Goal: Transaction & Acquisition: Purchase product/service

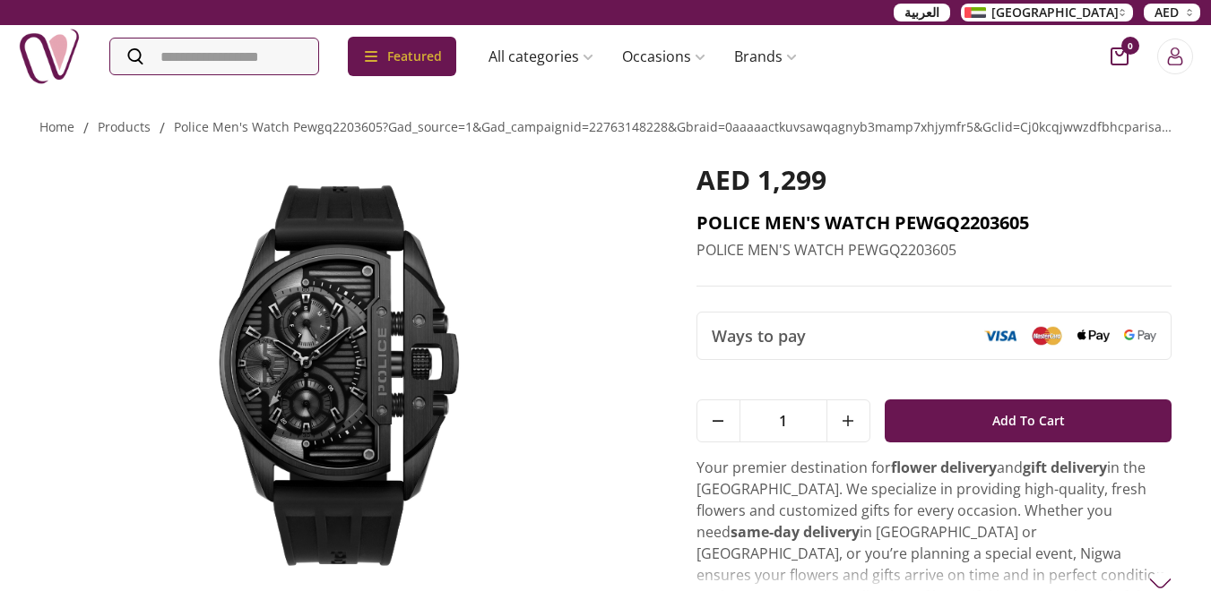
click at [806, 221] on h2 "POLICE MEN'S WATCH PEWGQ2203605" at bounding box center [934, 223] width 476 height 25
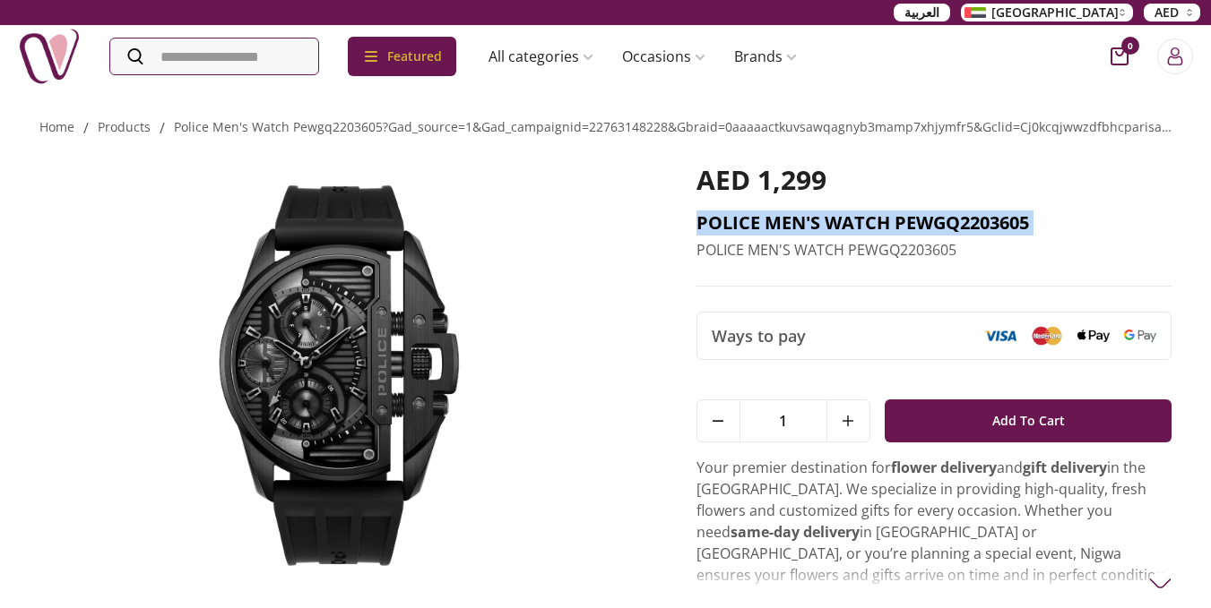
click at [806, 221] on h2 "POLICE MEN'S WATCH PEWGQ2203605" at bounding box center [934, 223] width 476 height 25
copy h2 "POLICE MEN'S WATCH PEWGQ2203605"
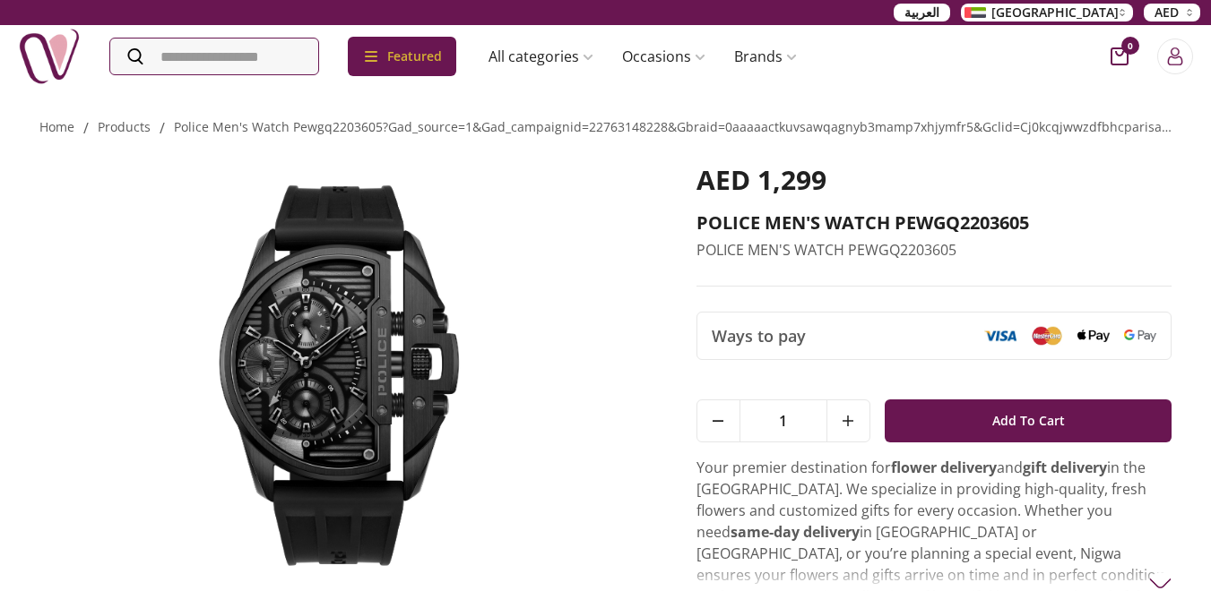
click at [1131, 205] on div "AED 1,299" at bounding box center [934, 187] width 476 height 47
click at [65, 57] on img at bounding box center [49, 56] width 63 height 63
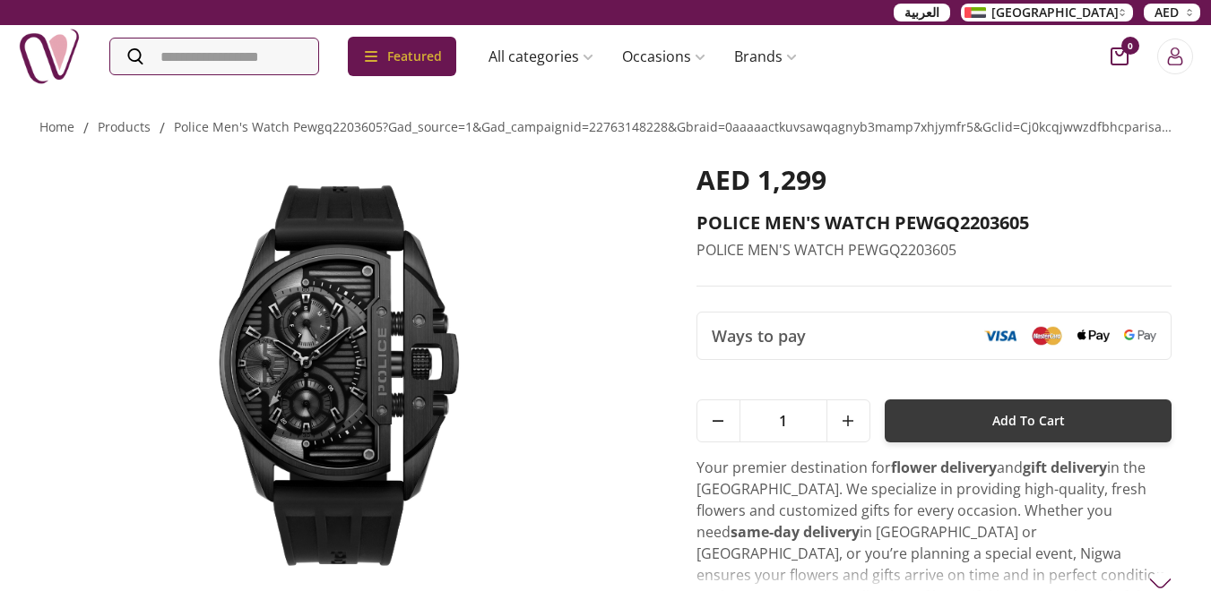
click at [955, 419] on button "Add To Cart" at bounding box center [1028, 421] width 288 height 43
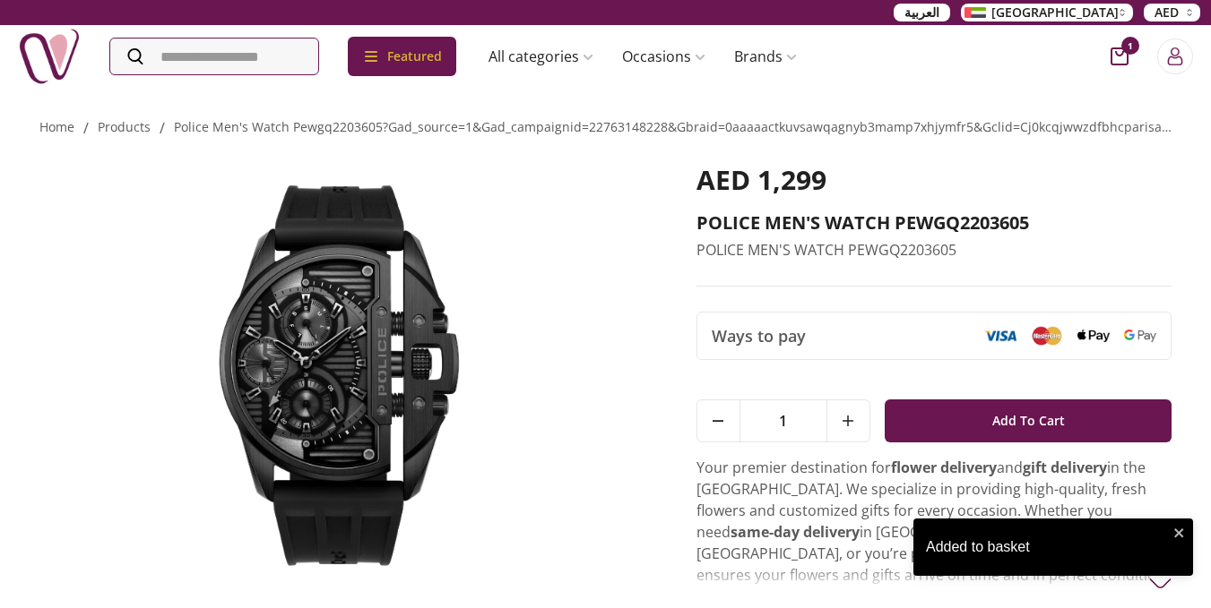
click at [1027, 537] on div "Added to basket" at bounding box center [1047, 548] width 242 height 22
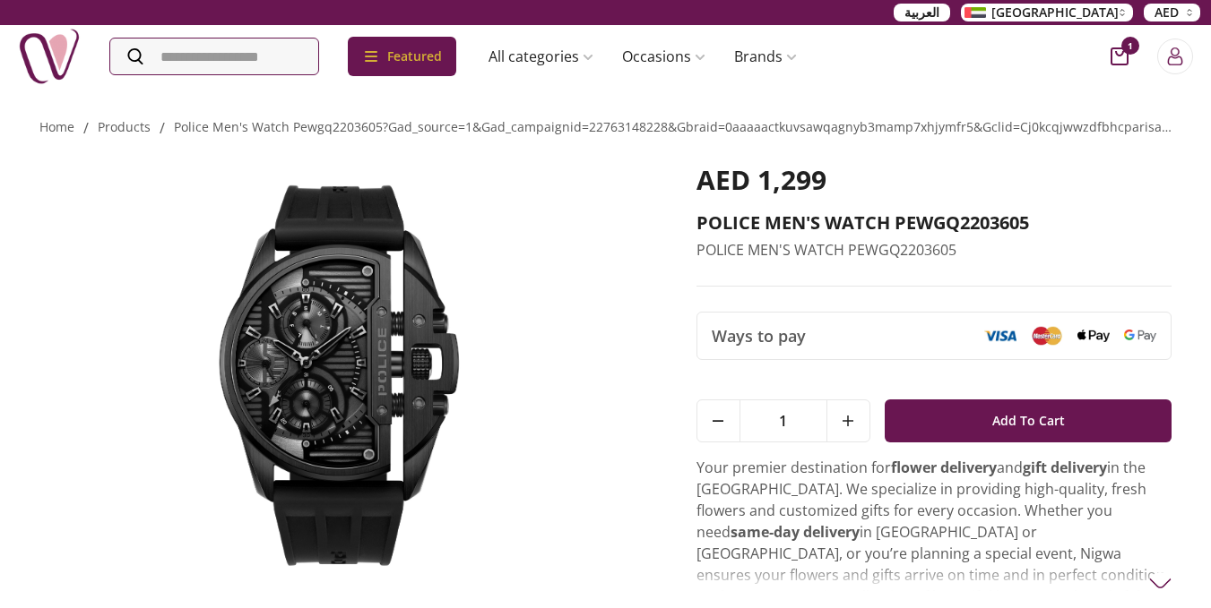
click at [1127, 53] on span "1" at bounding box center [1130, 46] width 18 height 18
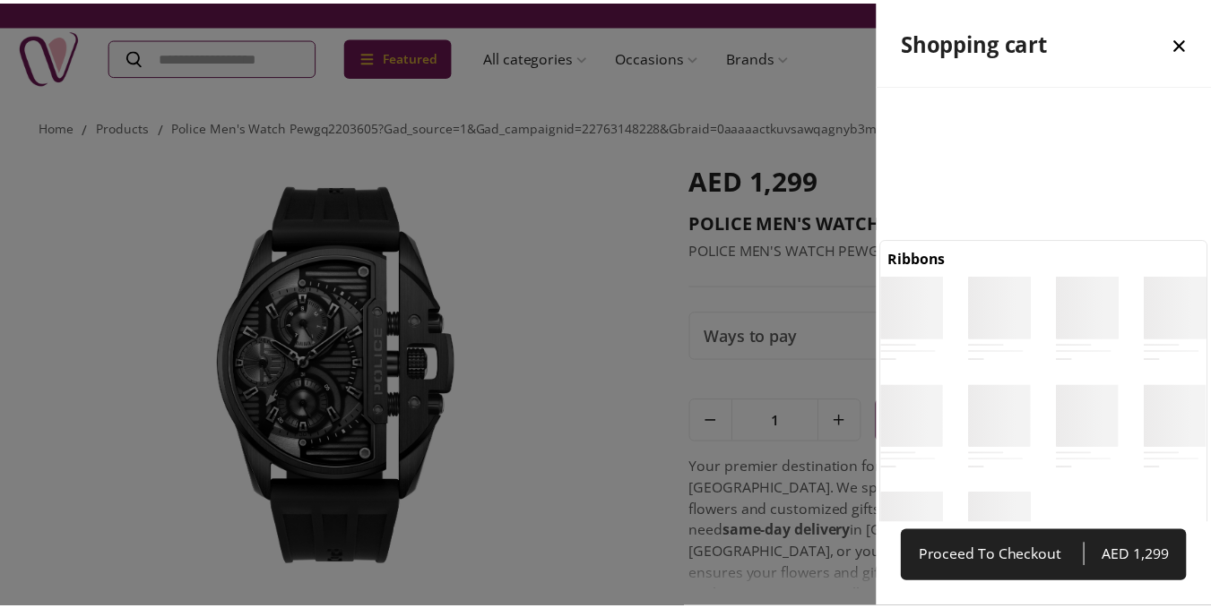
scroll to position [8, 8]
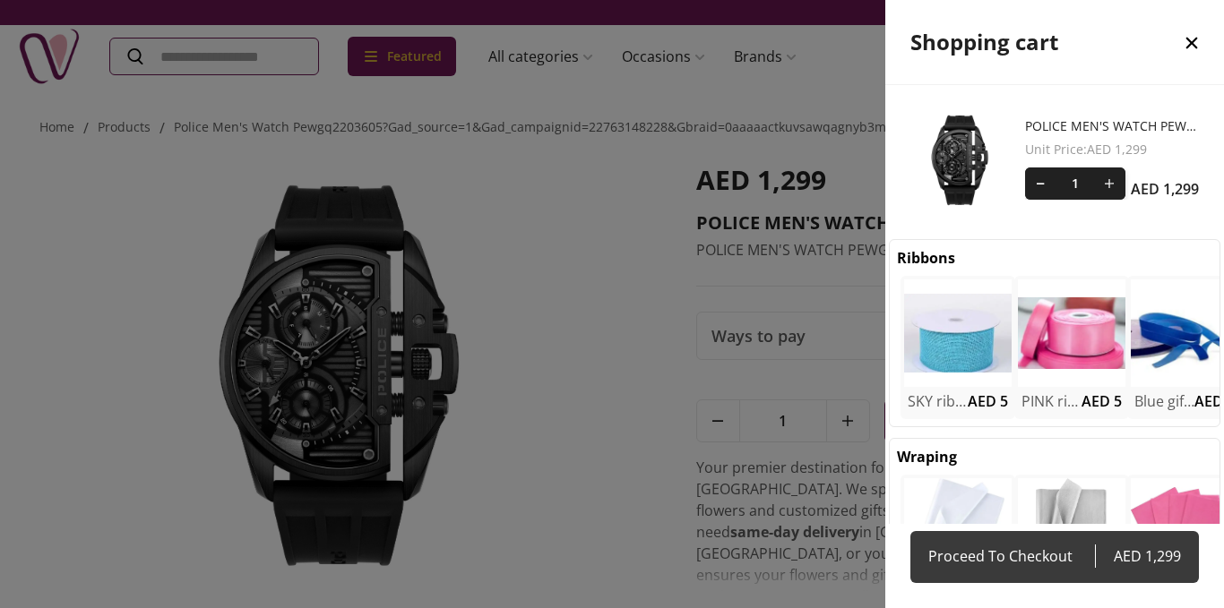
click at [995, 547] on span "Proceed To Checkout" at bounding box center [1011, 556] width 167 height 25
select select "**********"
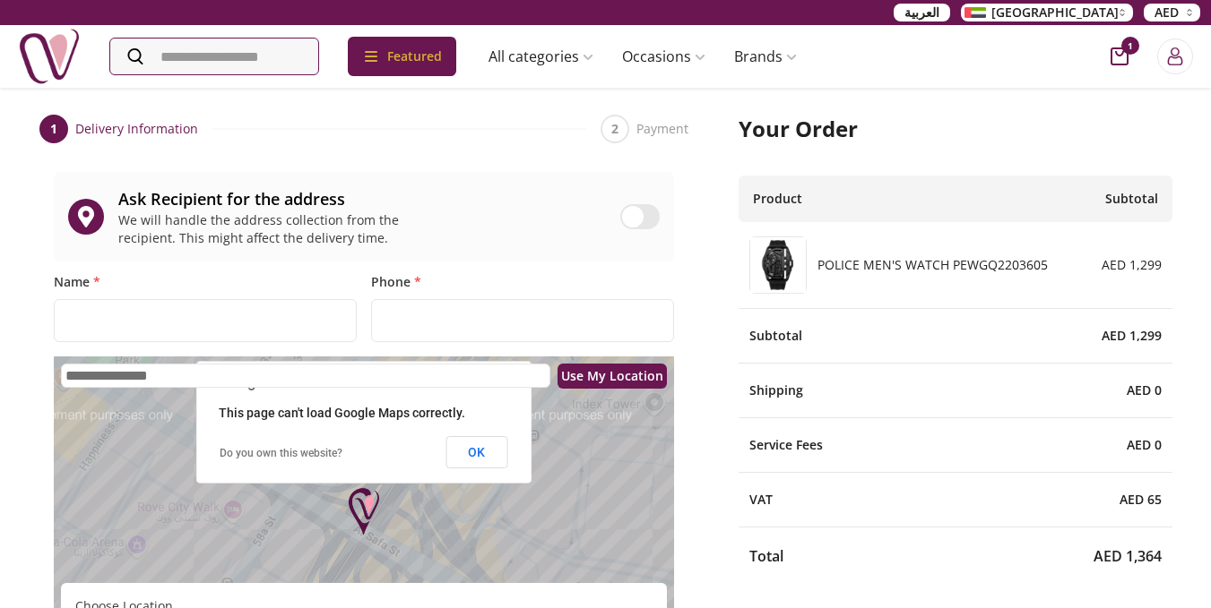
scroll to position [35, 0]
